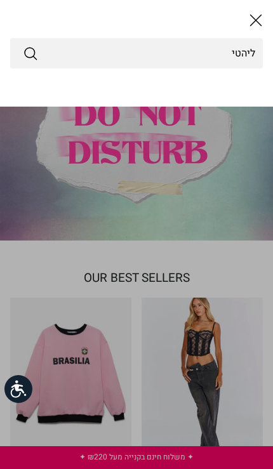
type input "ליהטי"
click at [30, 53] on button "Submit" at bounding box center [30, 53] width 15 height 17
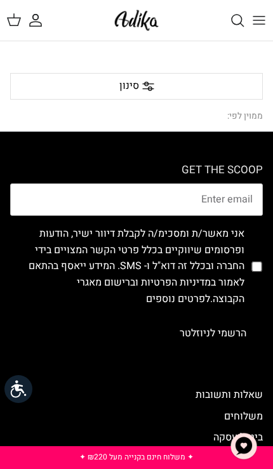
click at [233, 30] on span "חיפוש" at bounding box center [231, 20] width 28 height 28
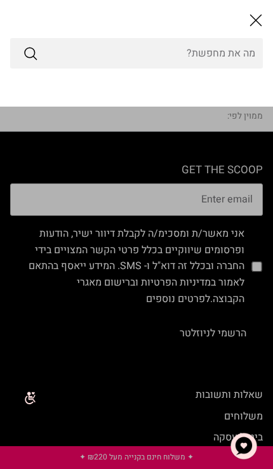
click at [199, 55] on input "Search Store" at bounding box center [136, 53] width 253 height 30
click at [214, 67] on input "Search Store" at bounding box center [136, 53] width 253 height 30
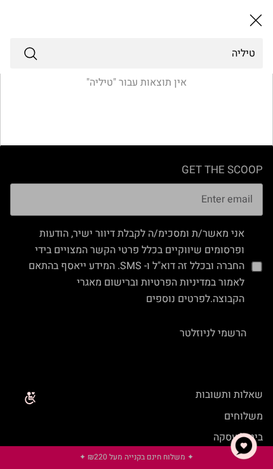
type input "טיליה"
click at [30, 53] on button "Submit" at bounding box center [30, 53] width 15 height 17
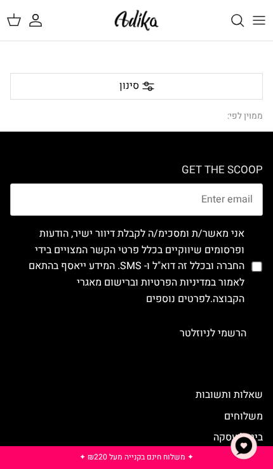
click at [257, 10] on button "Toggle menu" at bounding box center [259, 20] width 28 height 28
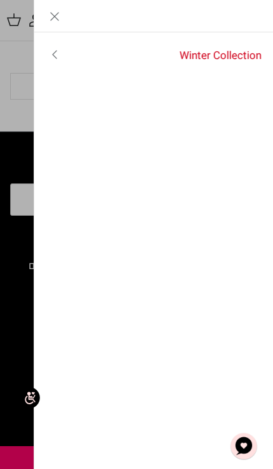
click at [231, 51] on link "Winter Collection" at bounding box center [174, 56] width 199 height 32
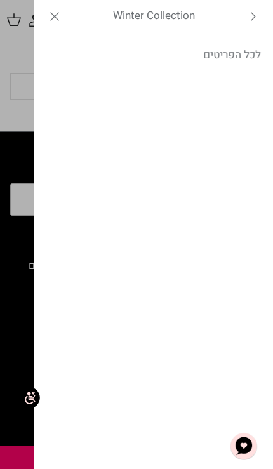
click at [51, 14] on icon "Close" at bounding box center [54, 16] width 15 height 15
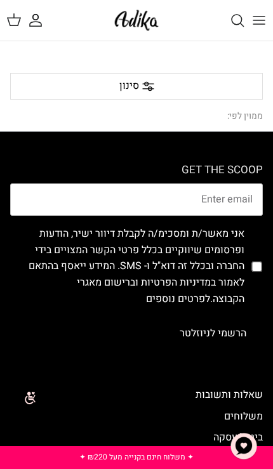
click at [140, 17] on img at bounding box center [136, 20] width 51 height 28
